Goal: Information Seeking & Learning: Understand process/instructions

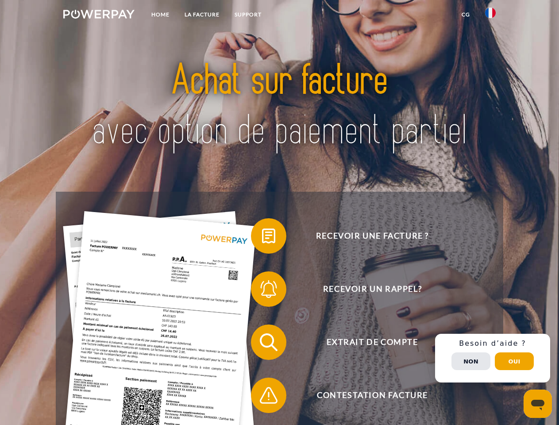
click at [99, 16] on img at bounding box center [98, 14] width 71 height 9
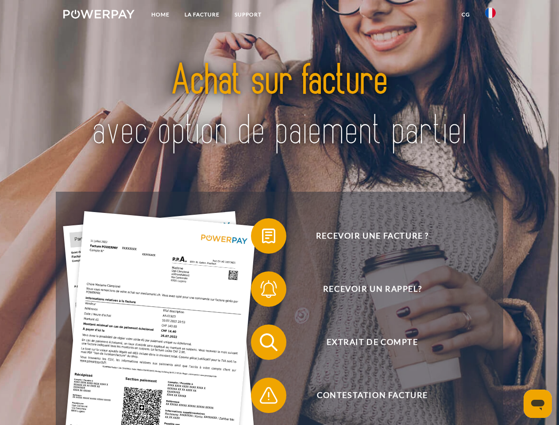
click at [491, 16] on img at bounding box center [490, 13] width 11 height 11
click at [466, 15] on link "CG" at bounding box center [465, 15] width 23 height 16
click at [262, 238] on span at bounding box center [255, 236] width 44 height 44
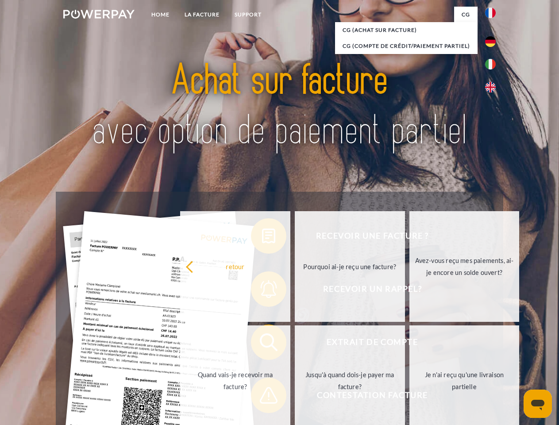
click at [262, 291] on div "Recevoir une facture ? Recevoir un rappel? Extrait de compte retour" at bounding box center [279, 369] width 447 height 354
click at [295, 344] on link "Jusqu'à quand dois-je payer ma facture?" at bounding box center [350, 381] width 110 height 111
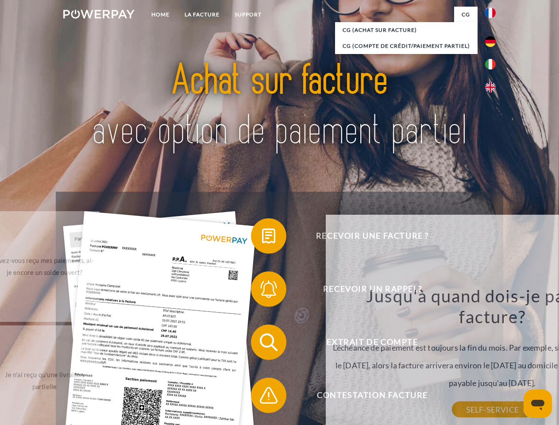
click at [262, 397] on span at bounding box center [255, 395] width 44 height 44
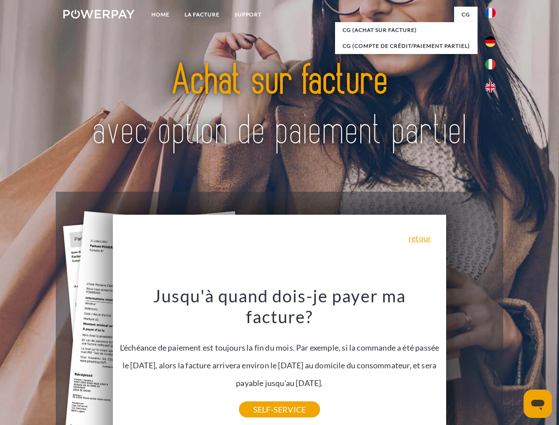
click at [493, 358] on div "Recevoir une facture ? Recevoir un rappel? Extrait de compte retour" at bounding box center [279, 369] width 447 height 354
click at [471, 360] on span "Extrait de compte" at bounding box center [372, 342] width 217 height 35
click at [515, 361] on header "Home LA FACTURE Support" at bounding box center [279, 306] width 559 height 612
